Goal: Transaction & Acquisition: Book appointment/travel/reservation

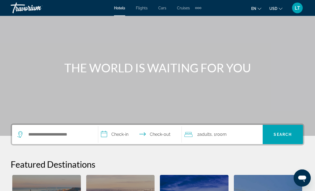
scroll to position [26, 0]
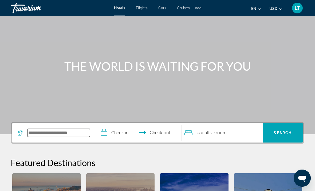
click at [69, 136] on input "Search widget" at bounding box center [59, 133] width 62 height 8
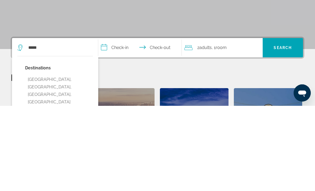
scroll to position [111, 0]
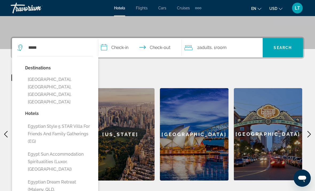
click at [62, 122] on button "Egyptian Style 5 STAR Villa for Friends and Family Gatherings (EG)" at bounding box center [59, 133] width 68 height 25
type input "**********"
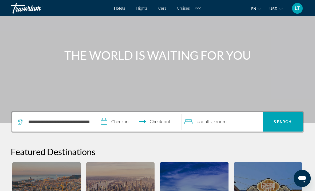
click at [123, 124] on input "**********" at bounding box center [141, 122] width 86 height 21
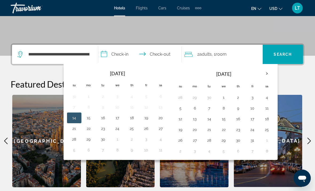
scroll to position [131, 0]
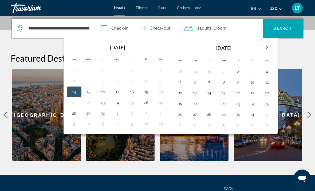
click at [267, 48] on th "Next month" at bounding box center [267, 48] width 14 height 12
click at [269, 48] on th "Next month" at bounding box center [267, 48] width 14 height 12
click at [269, 46] on th "Next month" at bounding box center [267, 48] width 14 height 12
click at [270, 47] on th "Next month" at bounding box center [267, 48] width 14 height 12
click at [223, 94] on button "11" at bounding box center [224, 92] width 9 height 7
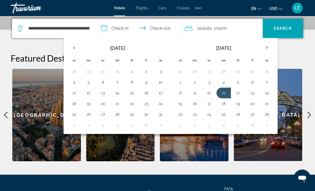
click at [210, 104] on button "17" at bounding box center [209, 103] width 9 height 7
type input "**********"
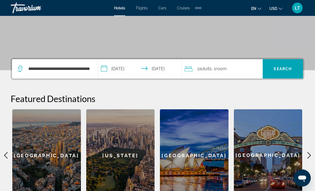
click at [208, 70] on span "Adults" at bounding box center [206, 68] width 12 height 5
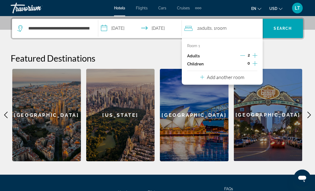
click at [254, 55] on icon "Increment adults" at bounding box center [255, 55] width 5 height 5
click at [253, 62] on icon "Increment children" at bounding box center [255, 63] width 5 height 6
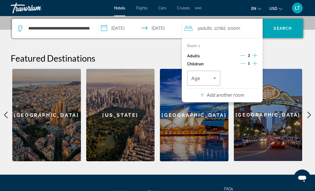
click at [256, 55] on icon "Increment adults" at bounding box center [255, 55] width 5 height 5
click at [256, 54] on icon "Increment adults" at bounding box center [255, 55] width 5 height 6
click at [210, 80] on span "Travelers: 5 adults, 1 child" at bounding box center [203, 78] width 22 height 6
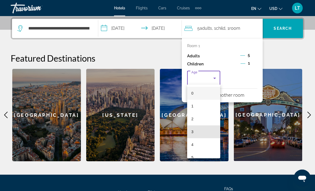
click at [205, 133] on mat-option "3" at bounding box center [203, 131] width 33 height 13
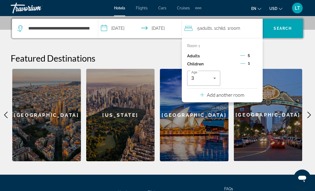
click at [285, 58] on h2 "Featured Destinations" at bounding box center [158, 58] width 294 height 11
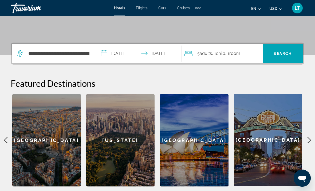
scroll to position [101, 0]
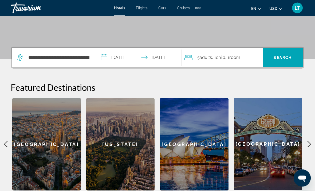
click at [239, 58] on span "Room" at bounding box center [235, 57] width 11 height 5
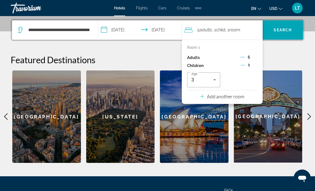
scroll to position [131, 0]
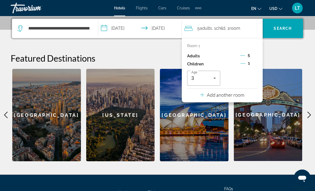
click at [238, 94] on p "Add another room" at bounding box center [225, 95] width 37 height 6
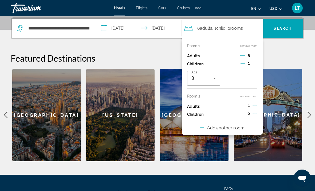
click at [280, 57] on h2 "Featured Destinations" at bounding box center [158, 58] width 294 height 11
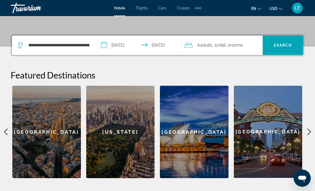
scroll to position [99, 0]
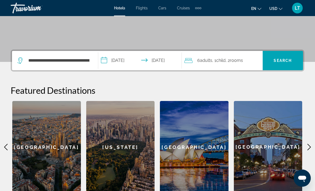
click at [239, 61] on span "rooms" at bounding box center [236, 60] width 13 height 5
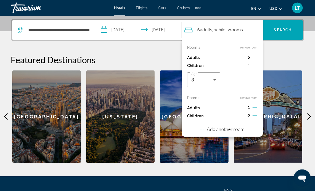
scroll to position [131, 0]
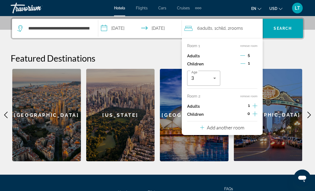
click at [252, 96] on button "remove room" at bounding box center [249, 95] width 17 height 3
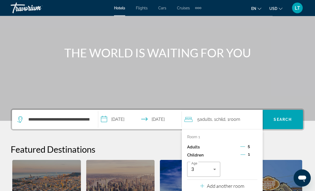
click at [287, 122] on span "Search widget" at bounding box center [283, 119] width 40 height 13
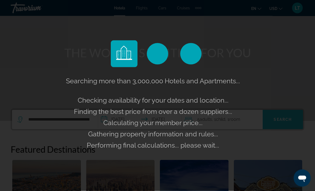
scroll to position [40, 0]
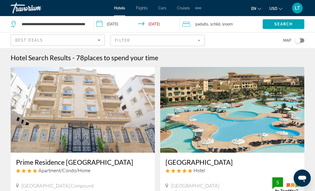
click at [300, 10] on span "LT" at bounding box center [297, 7] width 5 height 5
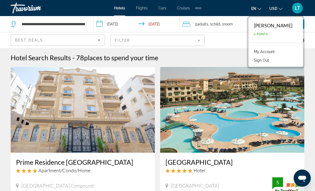
click at [288, 24] on div "[PERSON_NAME]" at bounding box center [273, 25] width 38 height 6
click at [287, 46] on div "My Account Sign Out" at bounding box center [276, 55] width 55 height 22
click at [278, 52] on link "My Account" at bounding box center [265, 51] width 26 height 7
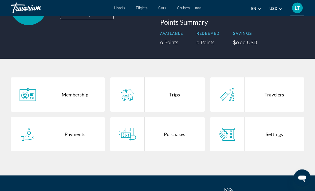
scroll to position [61, 0]
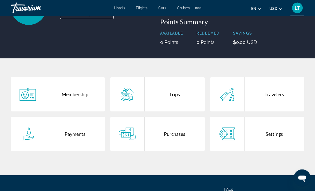
click at [72, 133] on div "Payments" at bounding box center [75, 134] width 60 height 34
